Goal: Information Seeking & Learning: Understand process/instructions

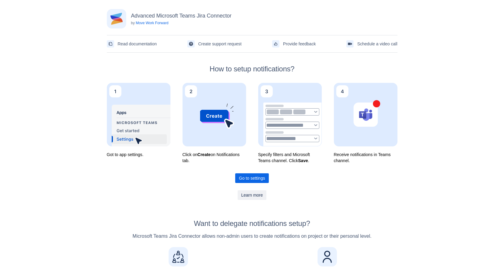
click at [263, 28] on div "Advanced Microsoft Teams Jira Connector by Move Work Forward" at bounding box center [252, 18] width 290 height 19
click at [211, 13] on h3 "Advanced Microsoft Teams Jira Connector" at bounding box center [181, 15] width 100 height 7
click at [228, 15] on h3 "Advanced Microsoft Teams Jira Connector" at bounding box center [181, 15] width 100 height 7
drag, startPoint x: 237, startPoint y: 16, endPoint x: 126, endPoint y: 14, distance: 111.1
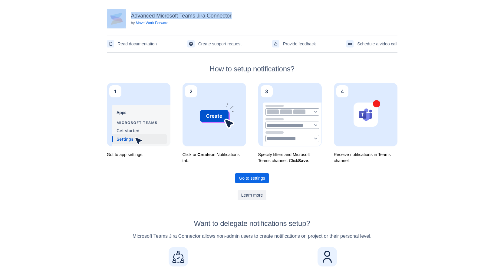
click at [126, 14] on div "Advanced Microsoft Teams Jira Connector by Move Work Forward" at bounding box center [252, 18] width 290 height 19
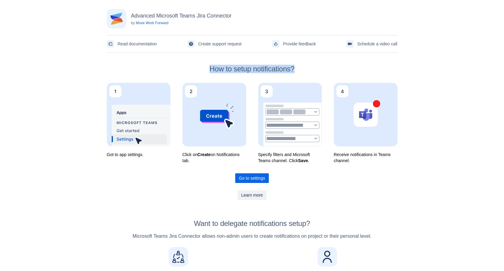
drag, startPoint x: 200, startPoint y: 69, endPoint x: 303, endPoint y: 71, distance: 102.9
click at [303, 71] on h2 "How to setup notifications?" at bounding box center [252, 69] width 290 height 8
drag, startPoint x: 270, startPoint y: 155, endPoint x: 287, endPoint y: 155, distance: 16.9
click at [287, 155] on p "Specify filters and Microsoft Teams channel. Click Save ." at bounding box center [290, 158] width 64 height 12
click at [286, 166] on div "Advanced Microsoft Teams Jira Connector by Move Work Forward Read documentation…" at bounding box center [252, 240] width 309 height 480
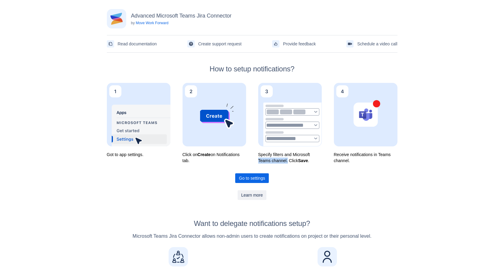
drag, startPoint x: 287, startPoint y: 162, endPoint x: 257, endPoint y: 162, distance: 30.9
click at [257, 162] on div "Got to app settings. Click on Create on Notifications tab. Specify filters and …" at bounding box center [252, 123] width 290 height 81
